Goal: Find specific page/section: Find specific page/section

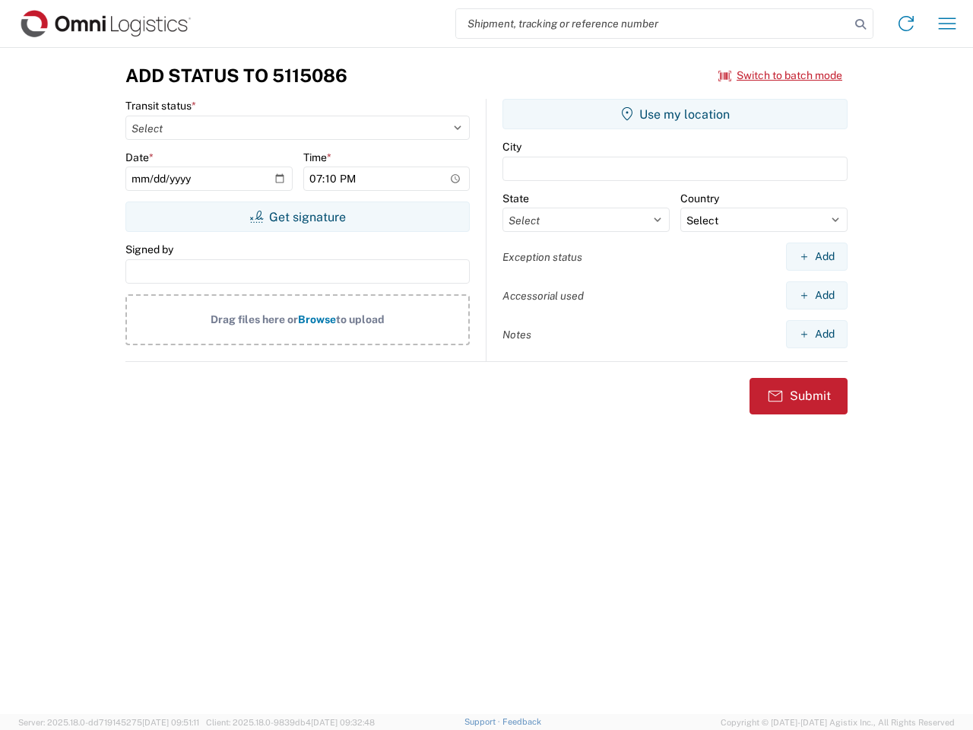
click at [653, 24] on input "search" at bounding box center [653, 23] width 394 height 29
click at [861, 24] on icon at bounding box center [860, 24] width 21 height 21
click at [906, 24] on icon at bounding box center [906, 23] width 24 height 24
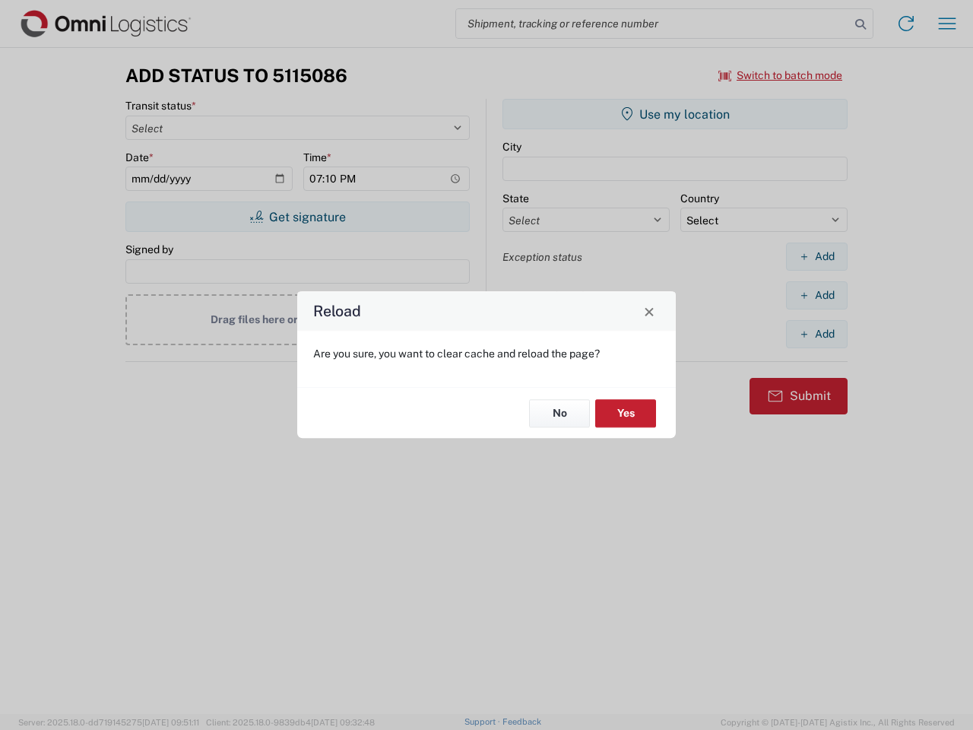
click at [947, 24] on div "Reload Are you sure, you want to clear cache and reload the page? No Yes" at bounding box center [486, 365] width 973 height 730
click at [781, 75] on div "Reload Are you sure, you want to clear cache and reload the page? No Yes" at bounding box center [486, 365] width 973 height 730
click at [297, 217] on div "Reload Are you sure, you want to clear cache and reload the page? No Yes" at bounding box center [486, 365] width 973 height 730
click at [675, 114] on div "Reload Are you sure, you want to clear cache and reload the page? No Yes" at bounding box center [486, 365] width 973 height 730
click at [817, 256] on div "Reload Are you sure, you want to clear cache and reload the page? No Yes" at bounding box center [486, 365] width 973 height 730
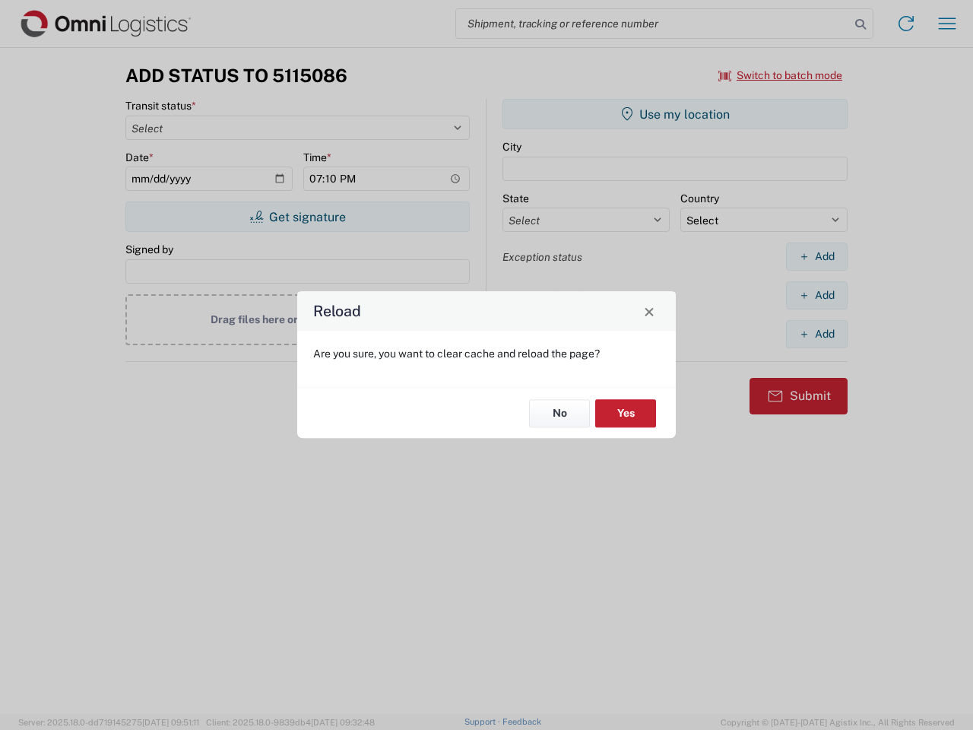
click at [817, 295] on div "Reload Are you sure, you want to clear cache and reload the page? No Yes" at bounding box center [486, 365] width 973 height 730
click at [817, 334] on div "Reload Are you sure, you want to clear cache and reload the page? No Yes" at bounding box center [486, 365] width 973 height 730
